Goal: Transaction & Acquisition: Book appointment/travel/reservation

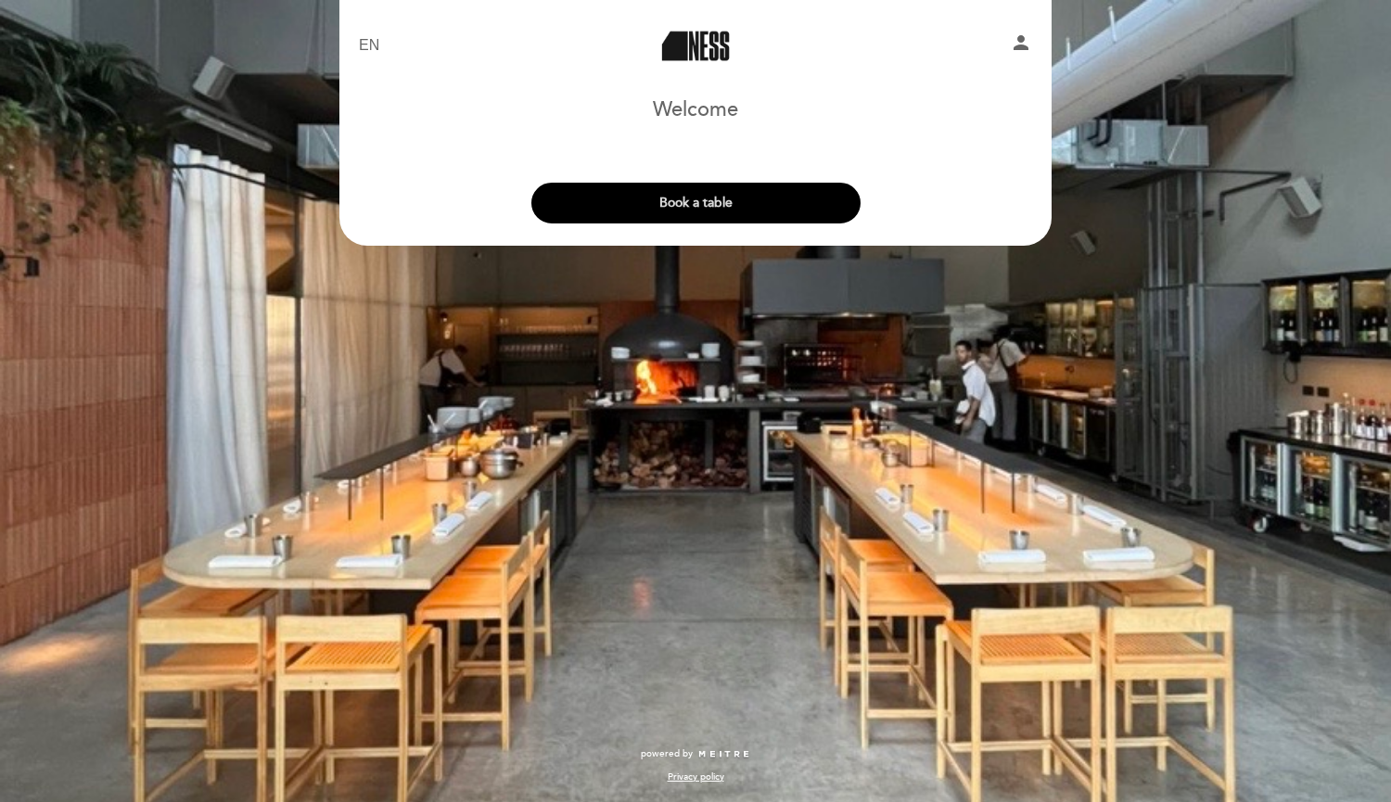
click at [623, 204] on button "Book a table" at bounding box center [695, 203] width 329 height 41
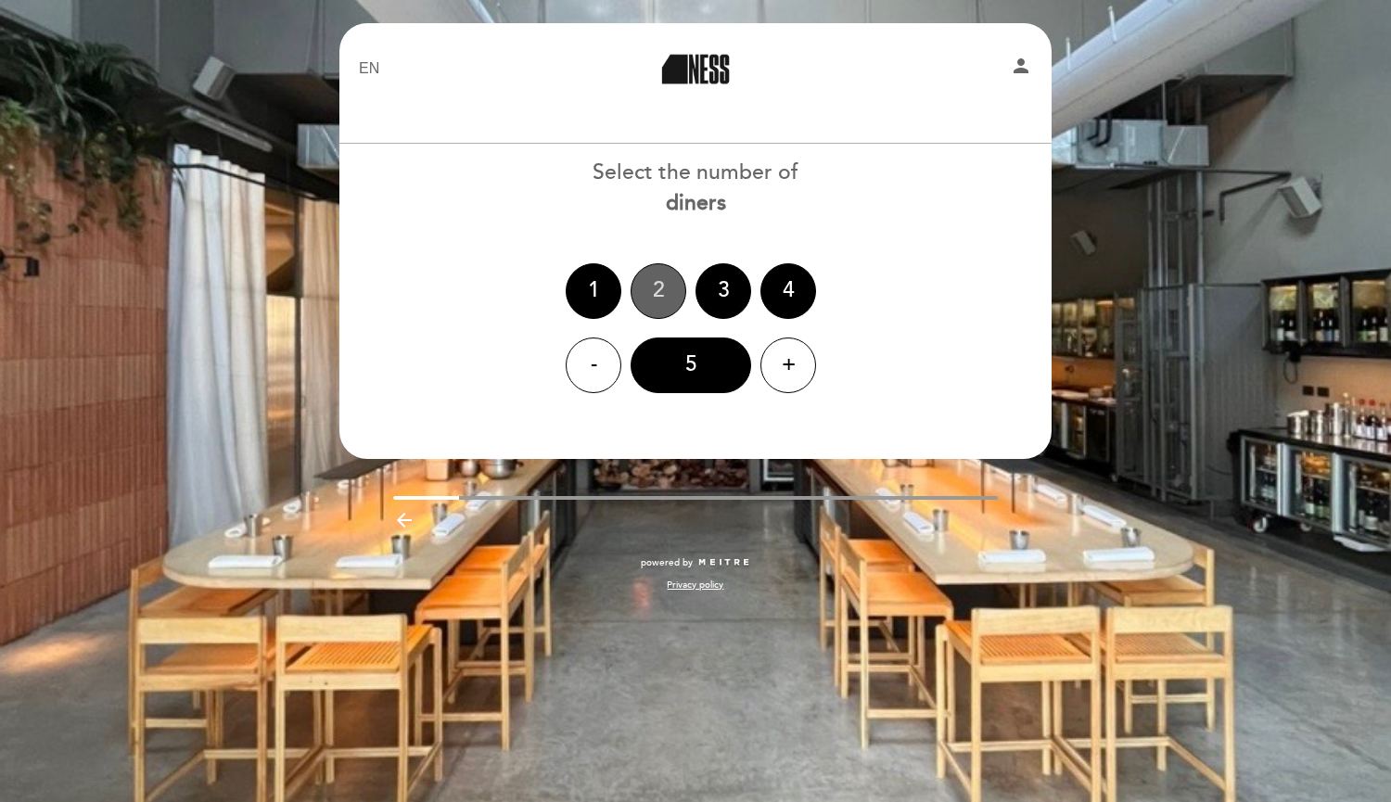
click at [658, 303] on div "2" at bounding box center [659, 291] width 56 height 56
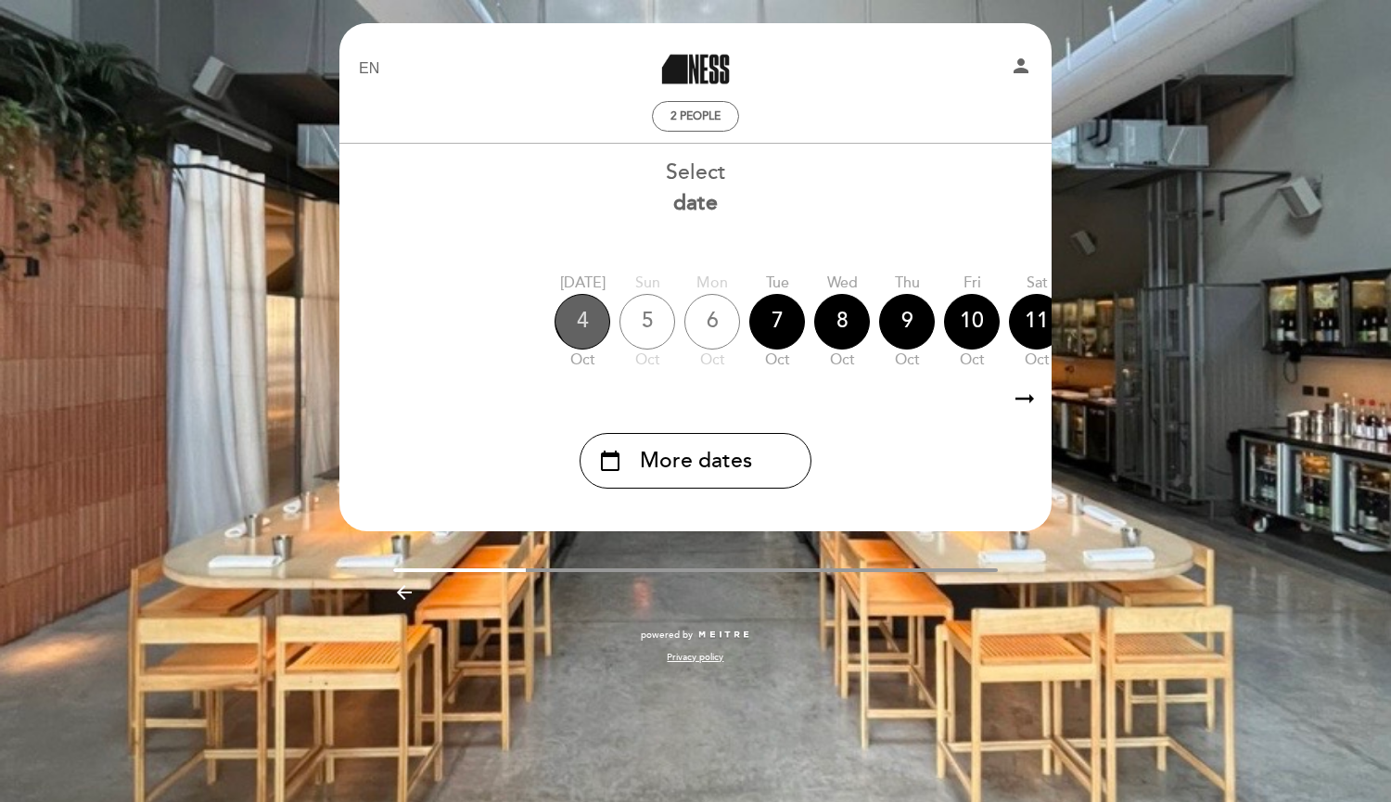
click at [606, 309] on div "4" at bounding box center [583, 322] width 56 height 56
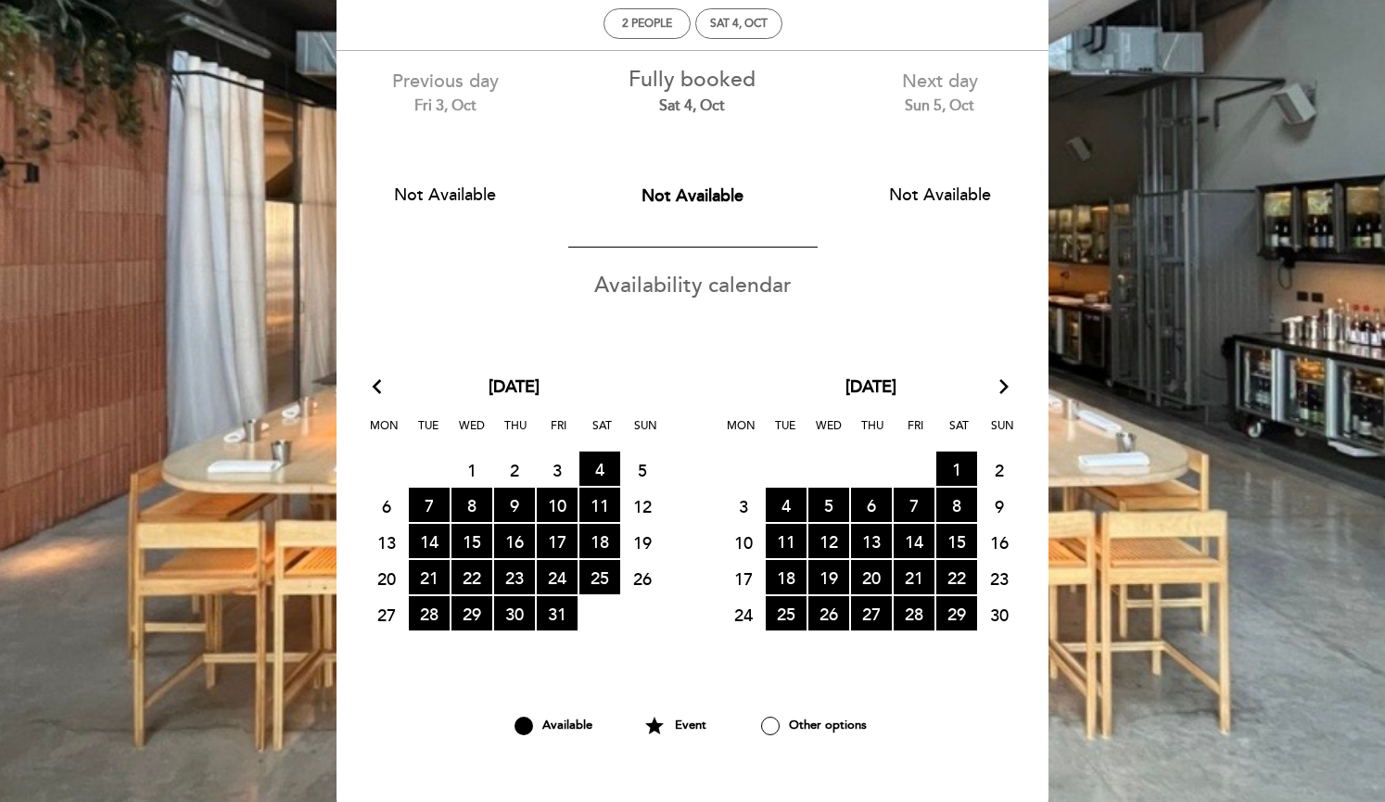
scroll to position [185, 0]
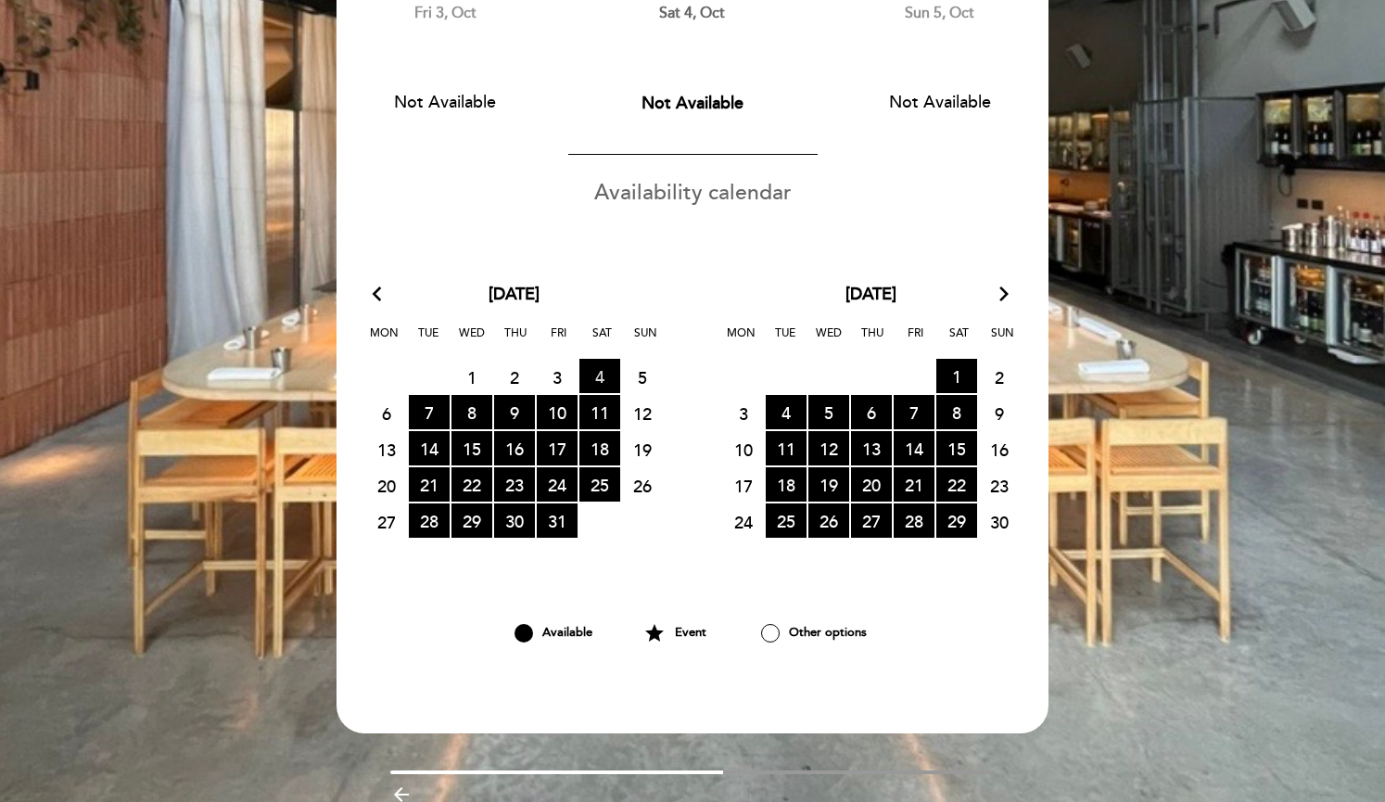
click at [600, 376] on span "4 RESERVATIONS AVAILABLE" at bounding box center [600, 376] width 41 height 34
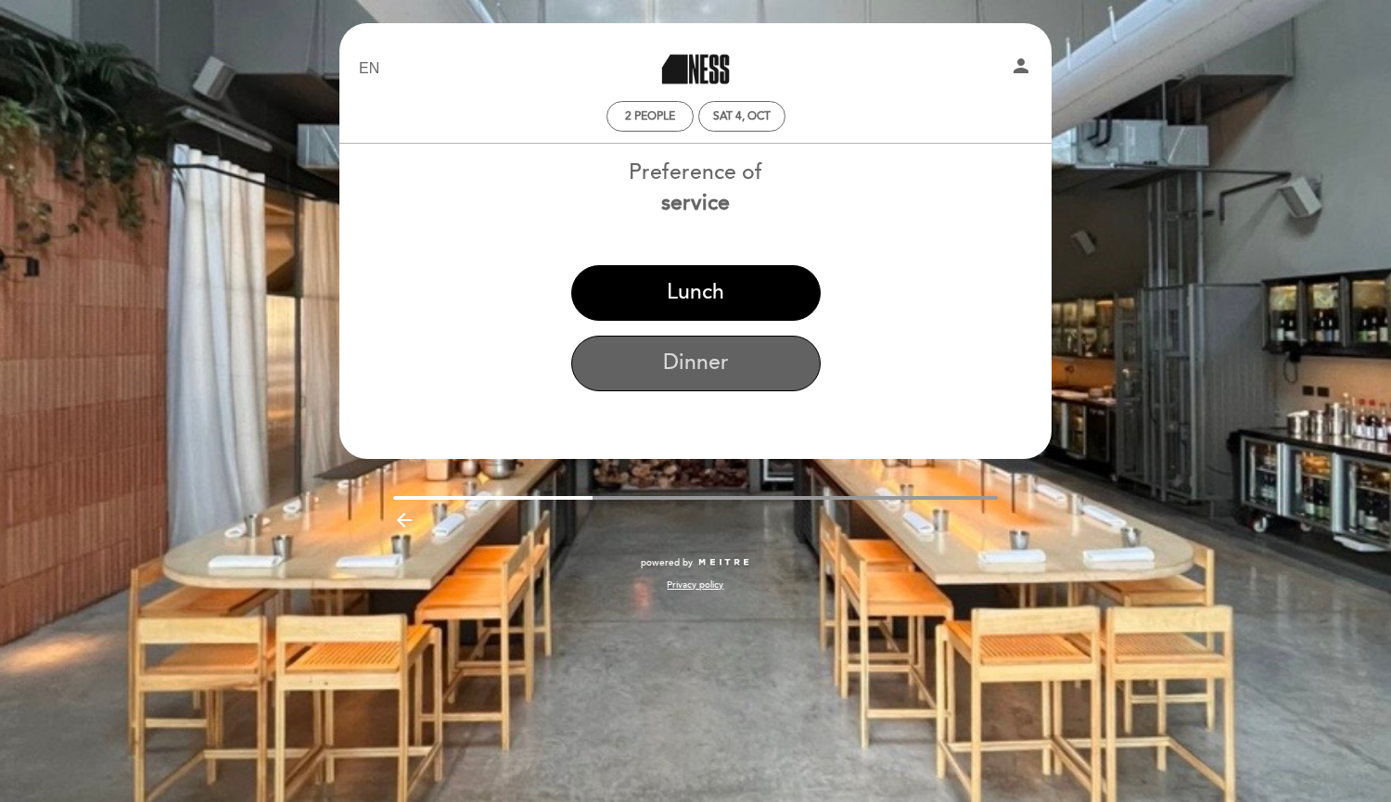
click at [614, 366] on button "Dinner" at bounding box center [695, 364] width 249 height 56
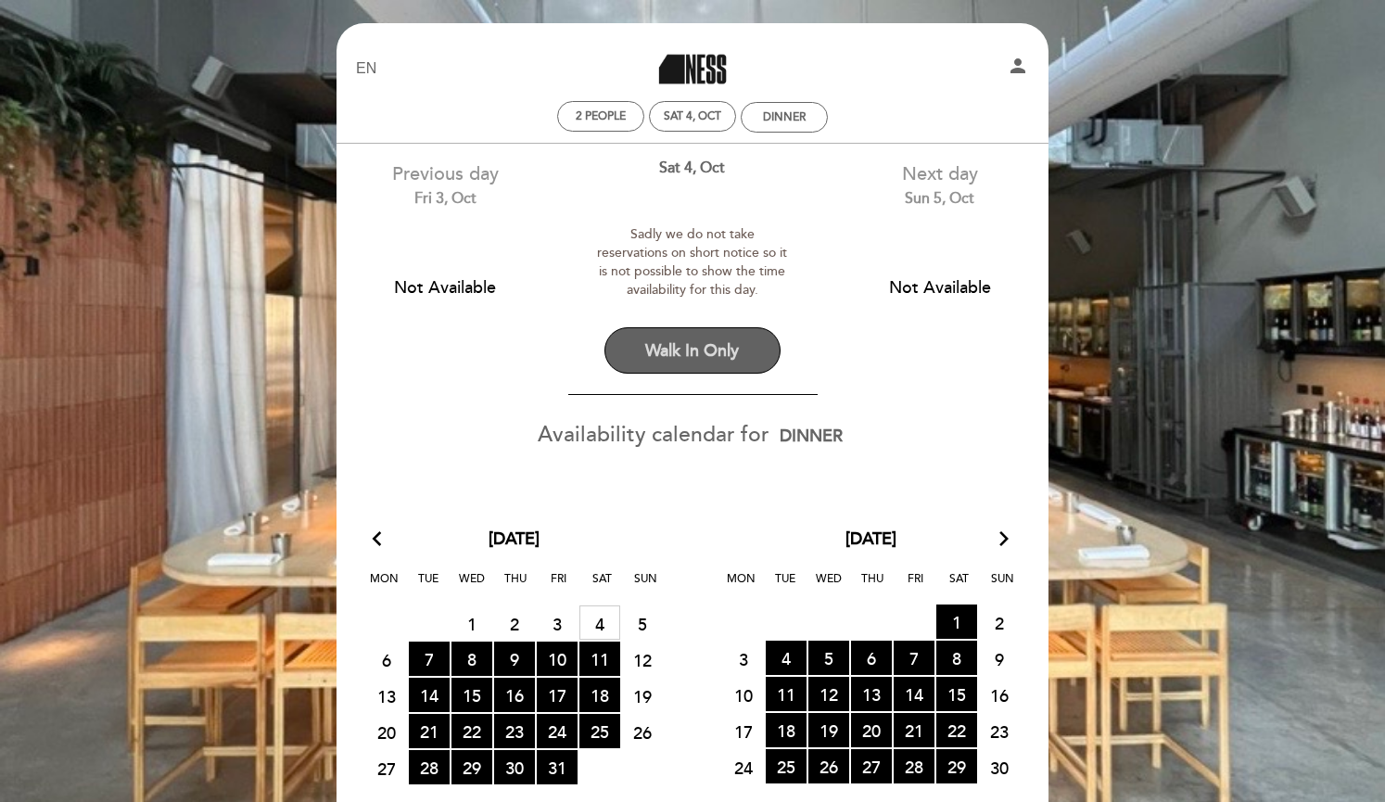
click at [634, 362] on button "Walk In Only" at bounding box center [693, 350] width 176 height 46
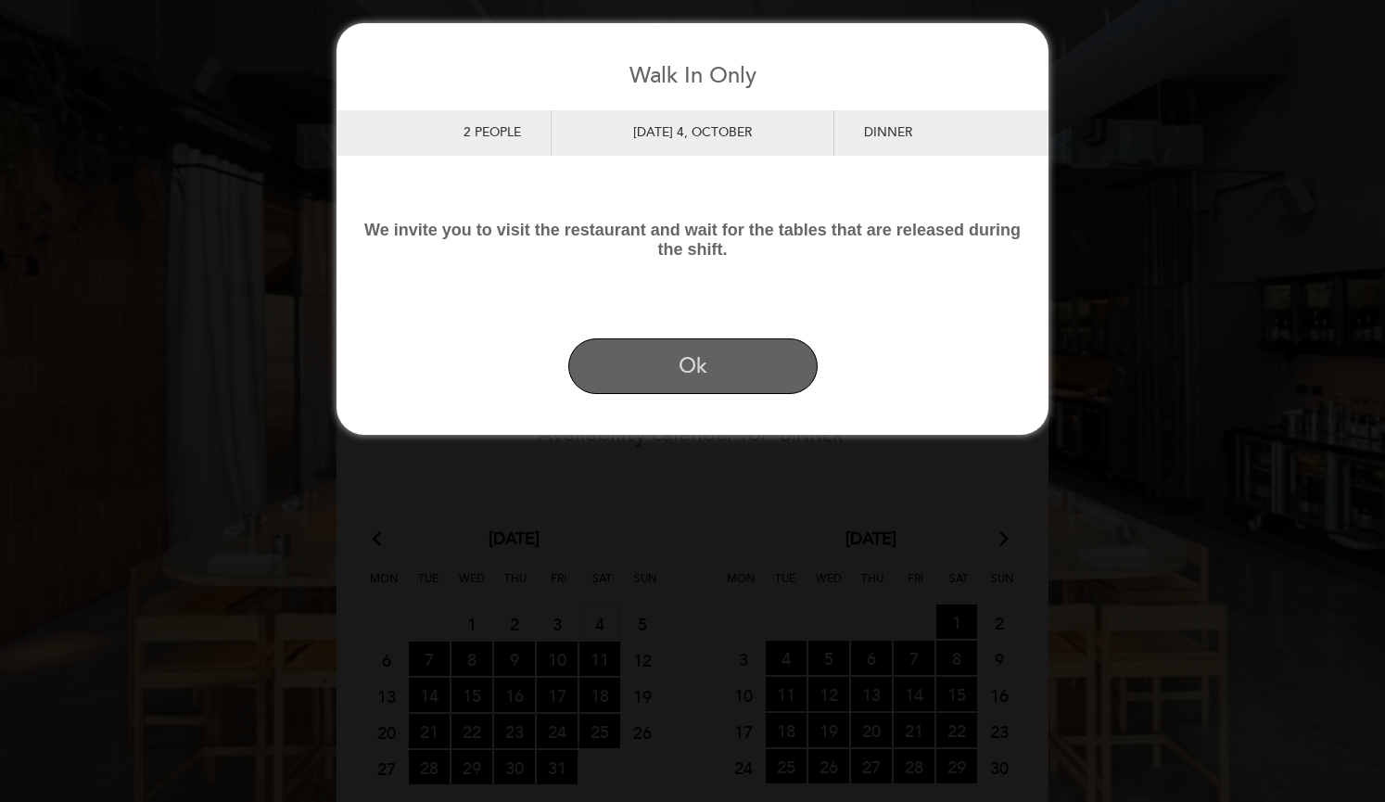
click at [631, 363] on button "Ok" at bounding box center [692, 366] width 249 height 56
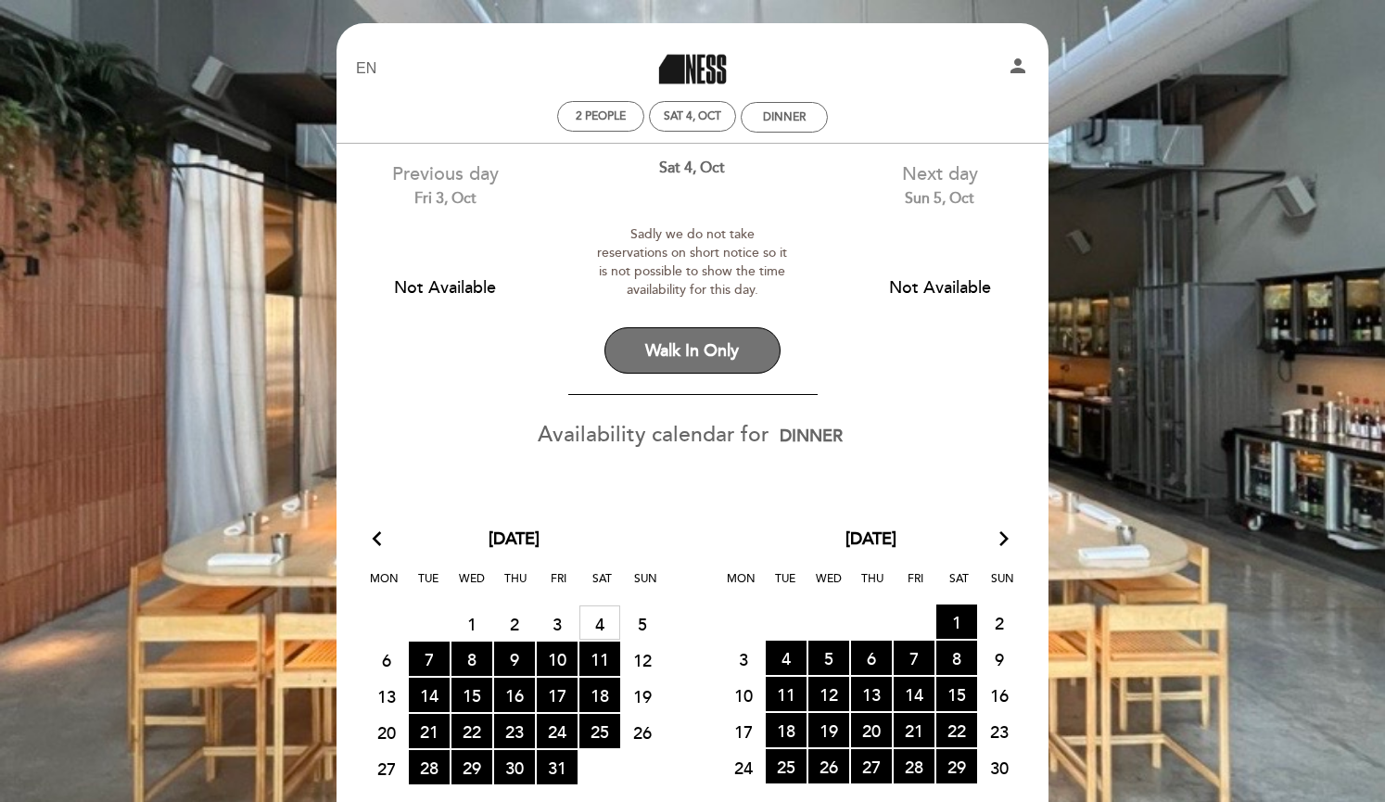
click at [631, 363] on button "Walk In Only" at bounding box center [693, 350] width 176 height 46
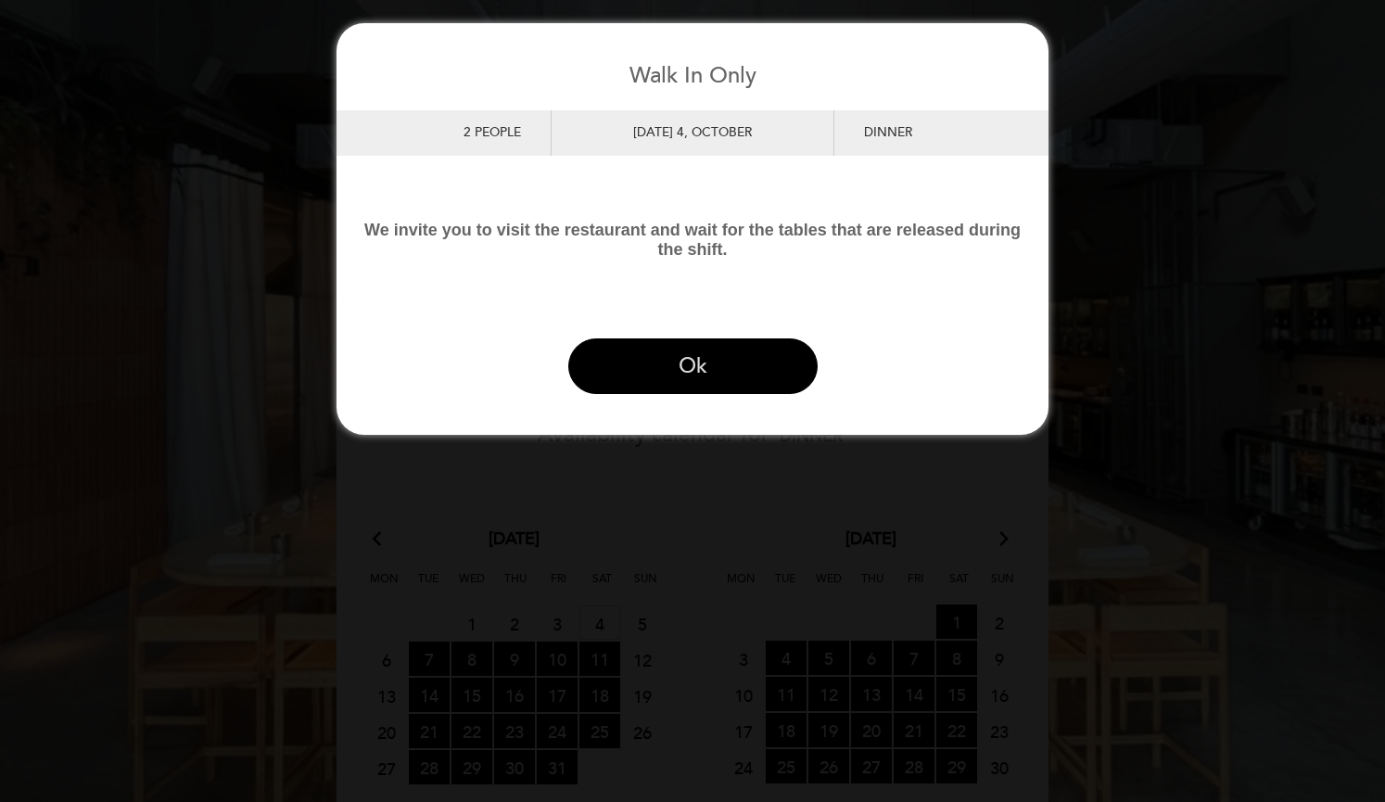
click at [607, 361] on button "Ok" at bounding box center [692, 366] width 249 height 56
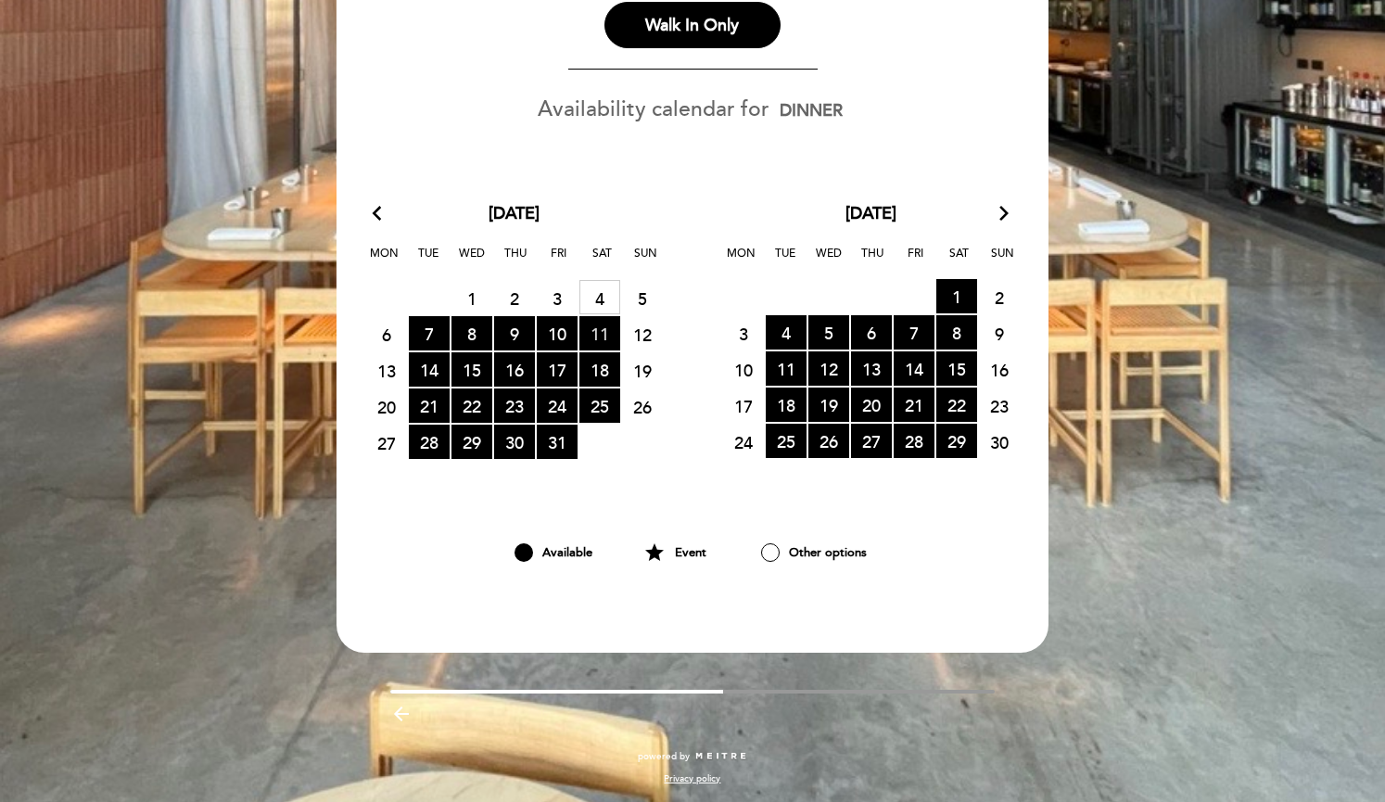
scroll to position [327, 0]
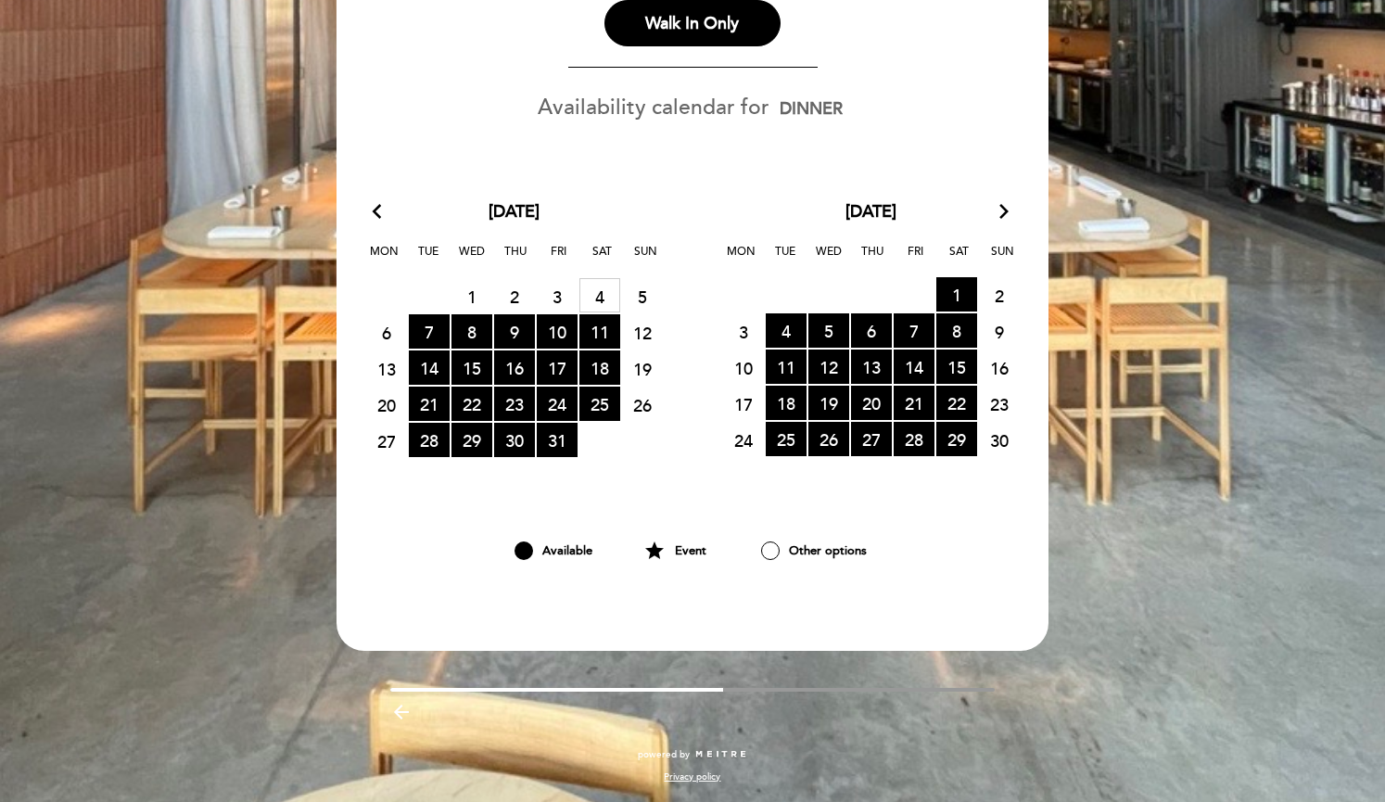
click at [771, 548] on div at bounding box center [770, 551] width 19 height 19
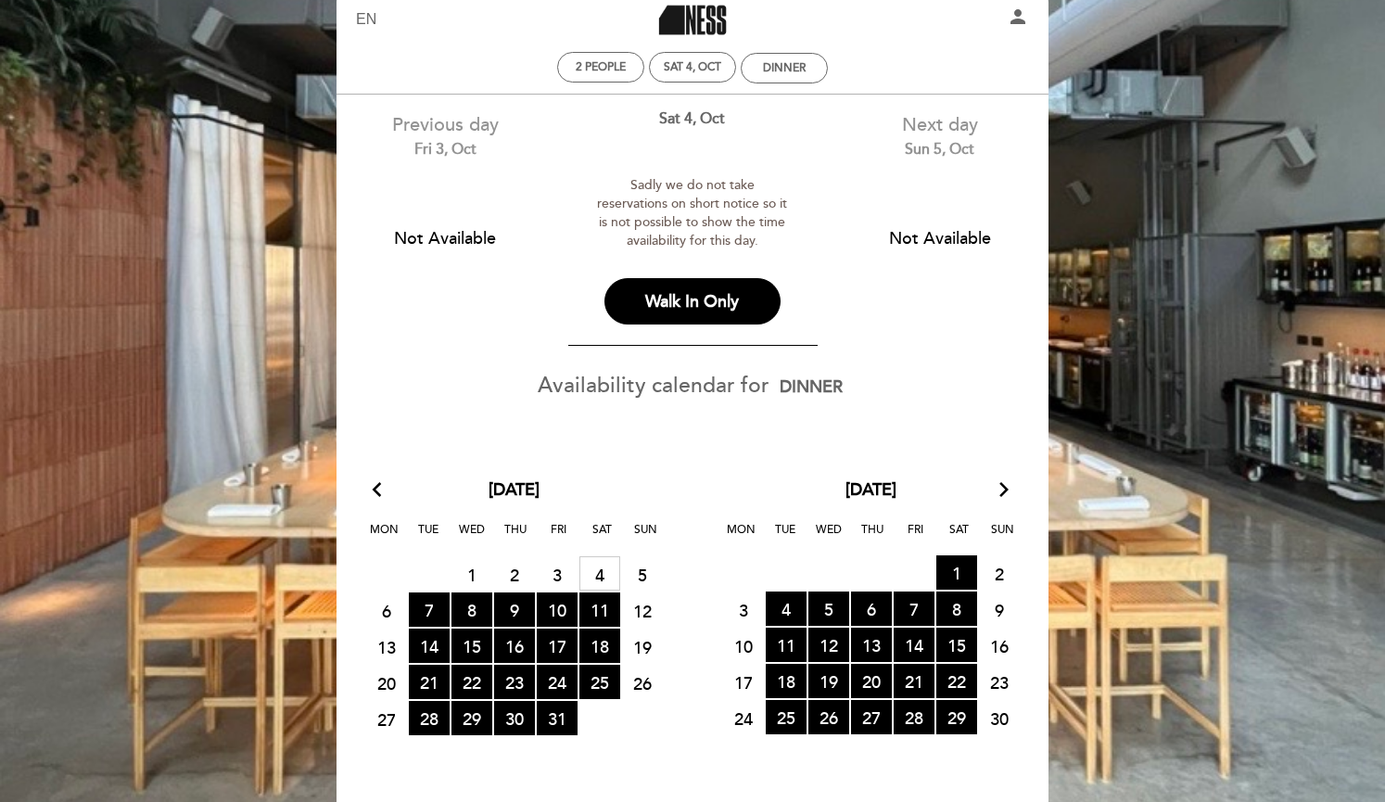
scroll to position [0, 0]
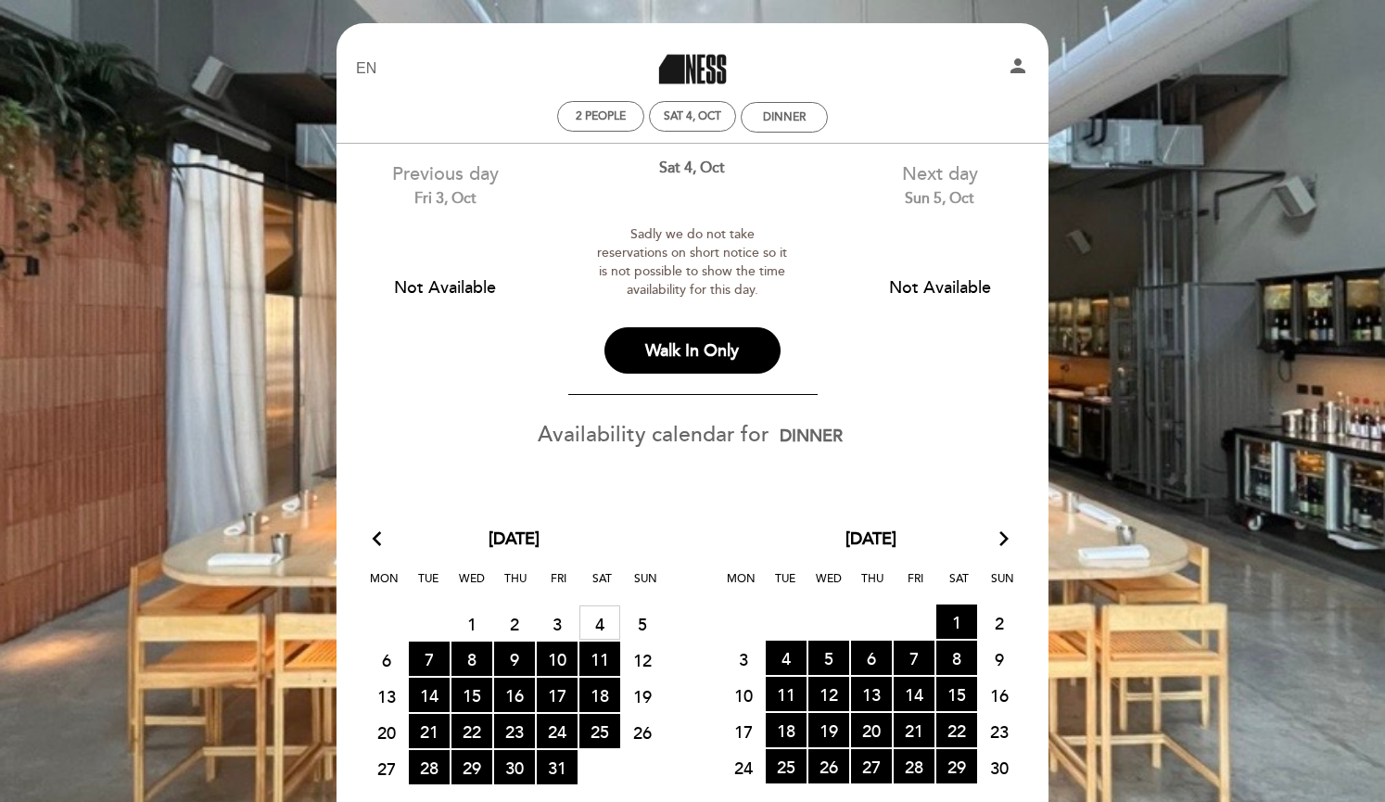
click at [1020, 62] on icon "person" at bounding box center [1018, 66] width 22 height 22
